Goal: Information Seeking & Learning: Learn about a topic

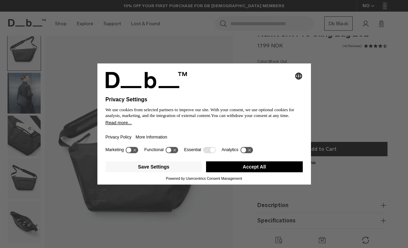
scroll to position [17, 0]
click at [21, 98] on div "Selecting an option will immediately change the language Privacy Settings We us…" at bounding box center [204, 124] width 408 height 248
click at [138, 173] on button "Save Settings" at bounding box center [154, 167] width 97 height 11
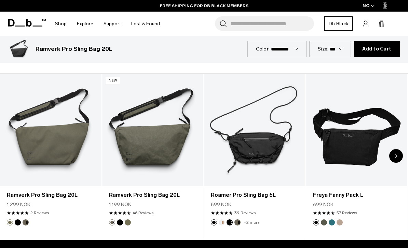
scroll to position [266, 0]
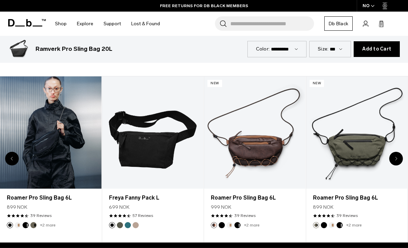
click at [39, 129] on link "Roamer Pro Sling Bag 6L" at bounding box center [50, 133] width 101 height 112
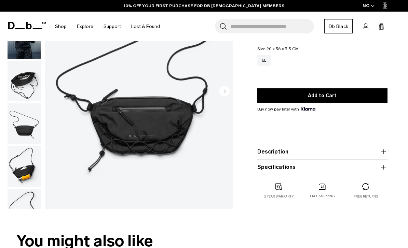
scroll to position [72, 0]
click at [24, 167] on img "button" at bounding box center [24, 167] width 33 height 41
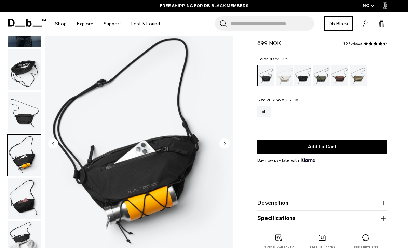
scroll to position [0, 0]
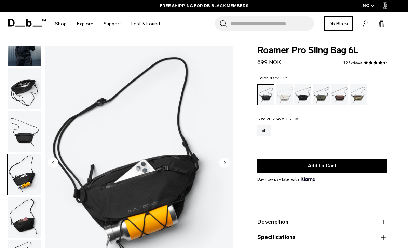
click at [25, 86] on img "button" at bounding box center [24, 88] width 33 height 41
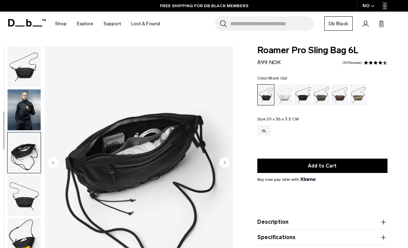
click at [21, 103] on img "button" at bounding box center [24, 110] width 33 height 41
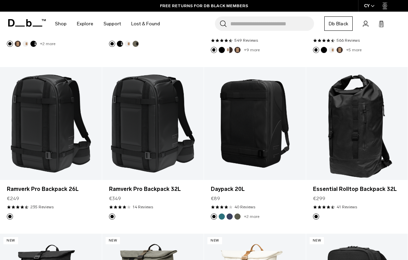
scroll to position [762, 0]
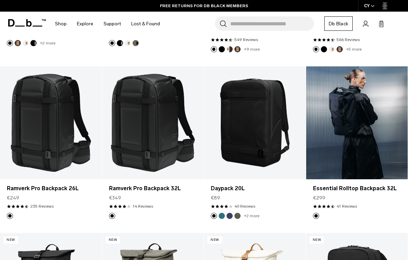
click at [383, 136] on link "Essential Rolltop Backpack 32L" at bounding box center [357, 122] width 102 height 113
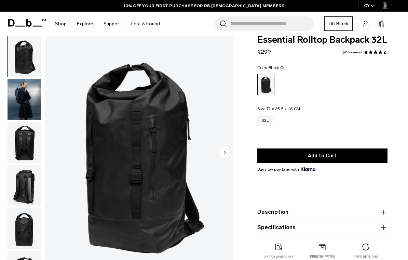
scroll to position [8, 0]
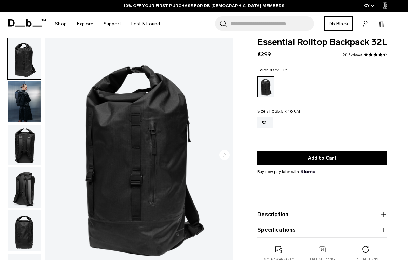
click at [23, 152] on img "button" at bounding box center [24, 144] width 33 height 41
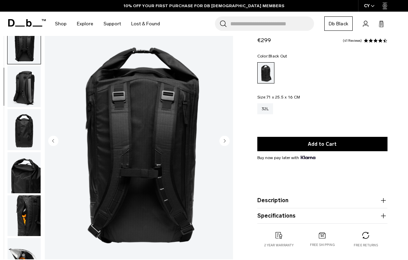
scroll to position [27, 0]
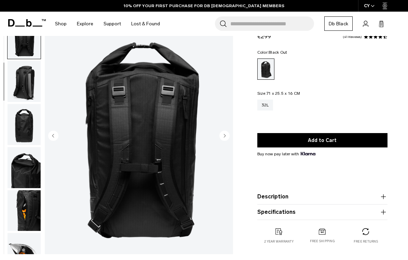
click at [21, 120] on img "button" at bounding box center [24, 124] width 33 height 41
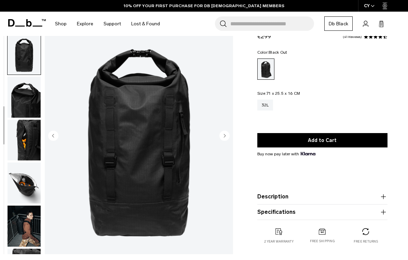
scroll to position [174, 0]
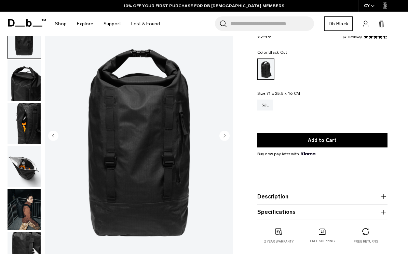
click at [20, 163] on img "button" at bounding box center [24, 166] width 33 height 41
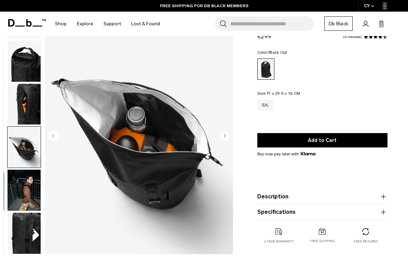
scroll to position [199, 0]
click at [19, 186] on img "button" at bounding box center [24, 189] width 33 height 41
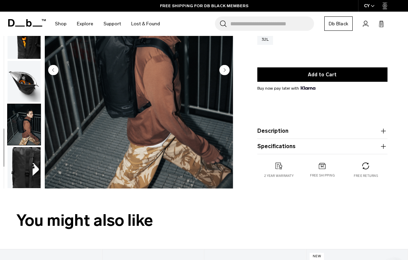
scroll to position [94, 0]
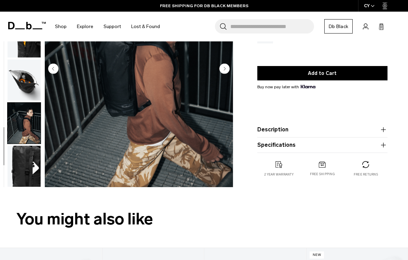
click at [27, 167] on img "button" at bounding box center [24, 166] width 33 height 41
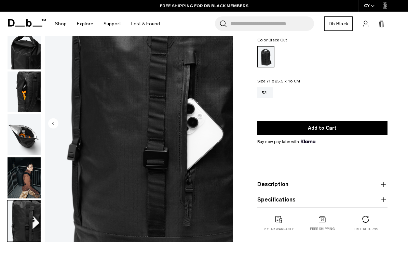
scroll to position [0, 0]
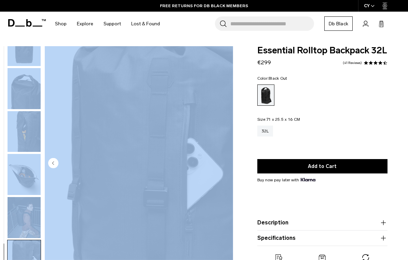
click at [283, 51] on span "Essential Rolltop Backpack 32L" at bounding box center [322, 50] width 130 height 9
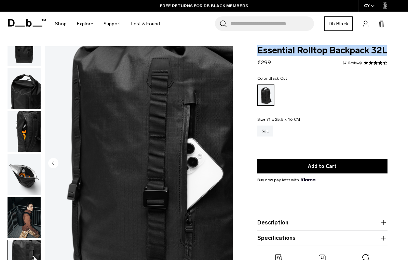
copy span "Essential Rolltop Backpack 32L"
